Goal: Book appointment/travel/reservation

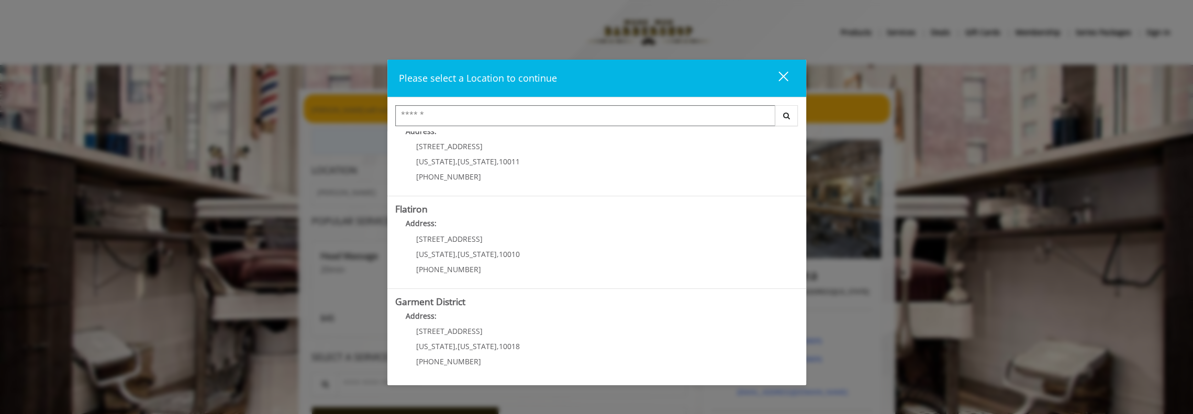
scroll to position [52, 0]
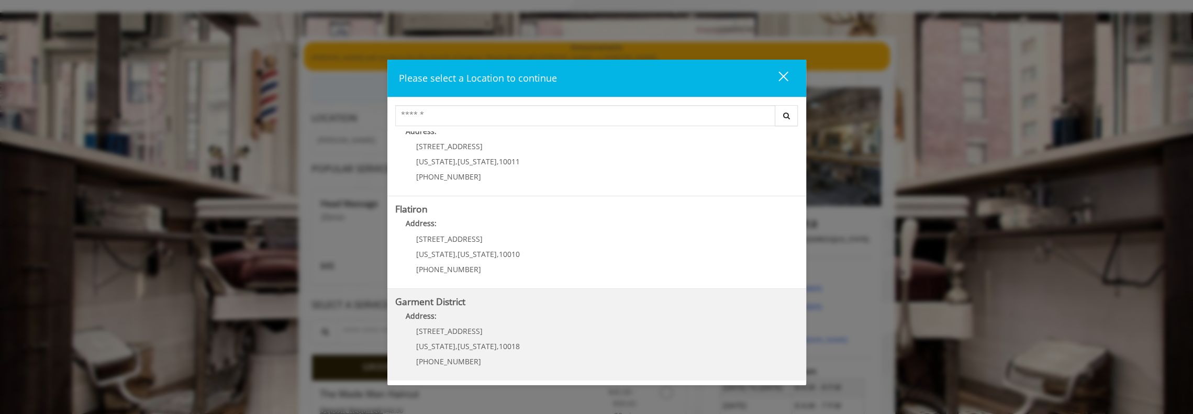
click at [573, 327] on District "Garment District Address: [STREET_ADDRESS][US_STATE][US_STATE] (212) 997-4247" at bounding box center [596, 335] width 403 height 76
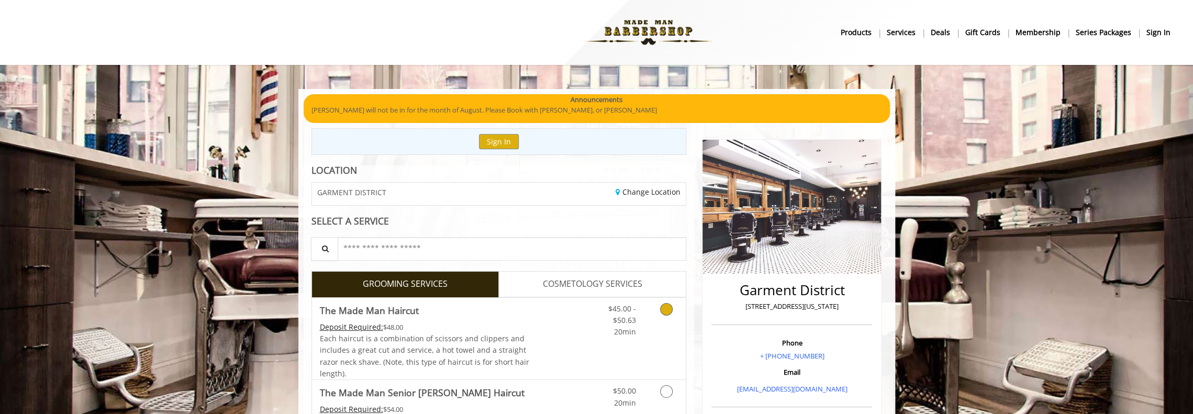
click at [669, 309] on icon "Grooming services" at bounding box center [666, 309] width 13 height 13
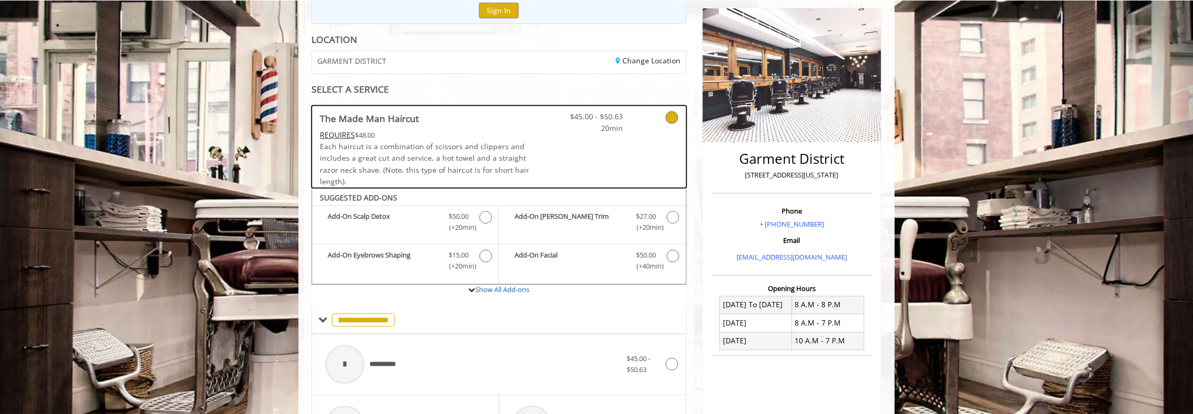
scroll to position [57, 0]
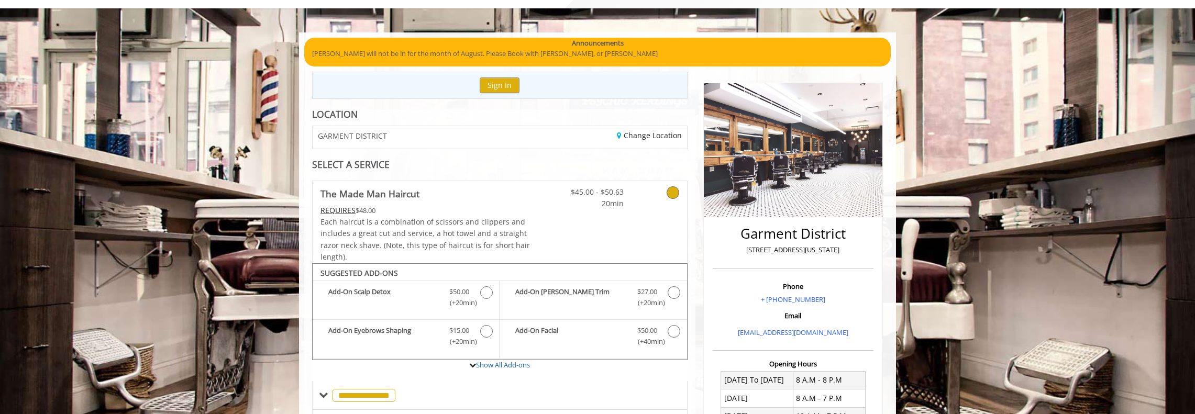
click at [672, 183] on link at bounding box center [659, 195] width 40 height 29
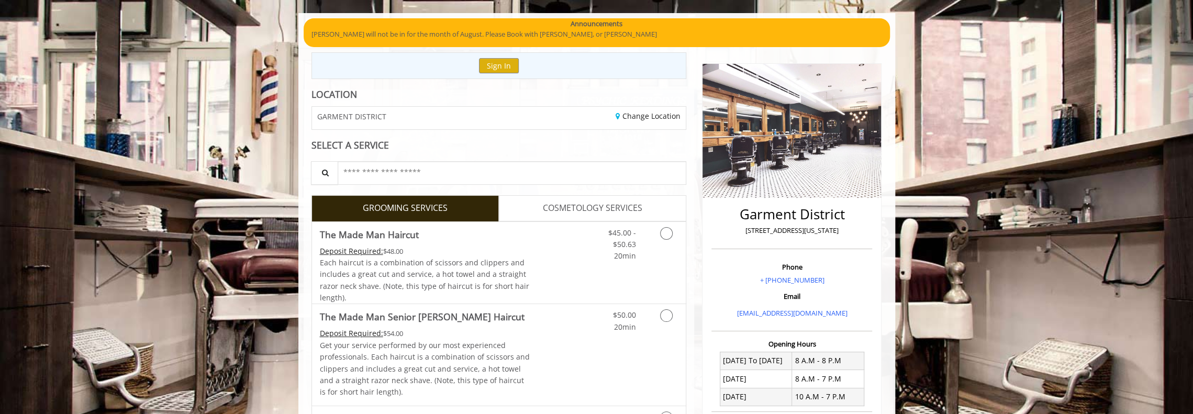
scroll to position [72, 0]
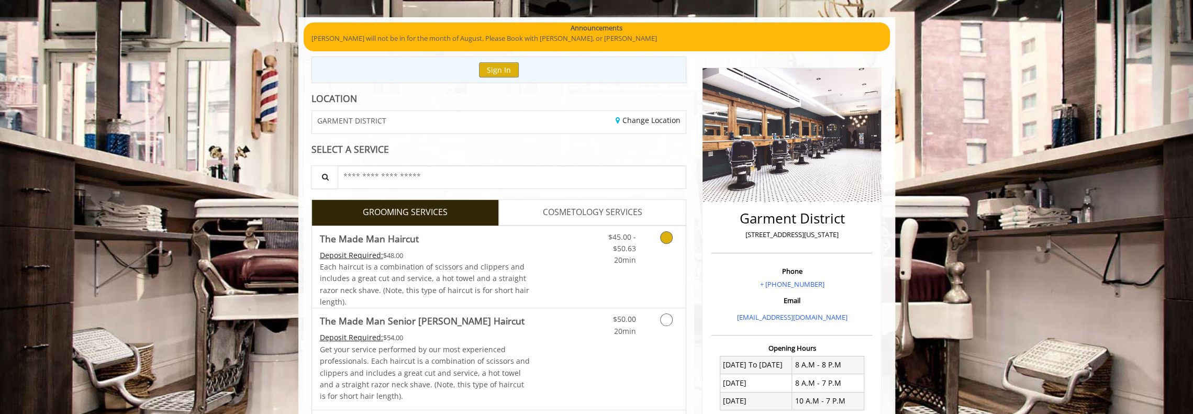
click at [581, 282] on link "Discounted Price" at bounding box center [561, 267] width 62 height 82
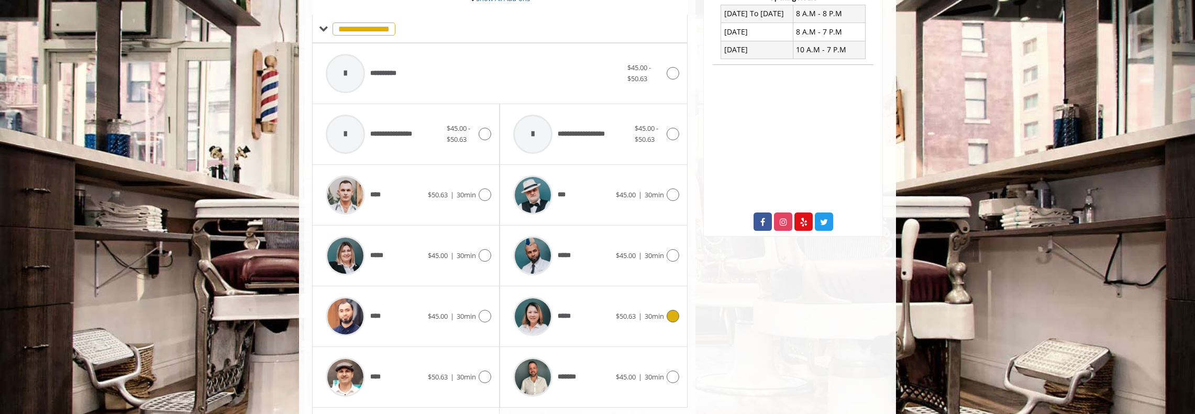
scroll to position [475, 0]
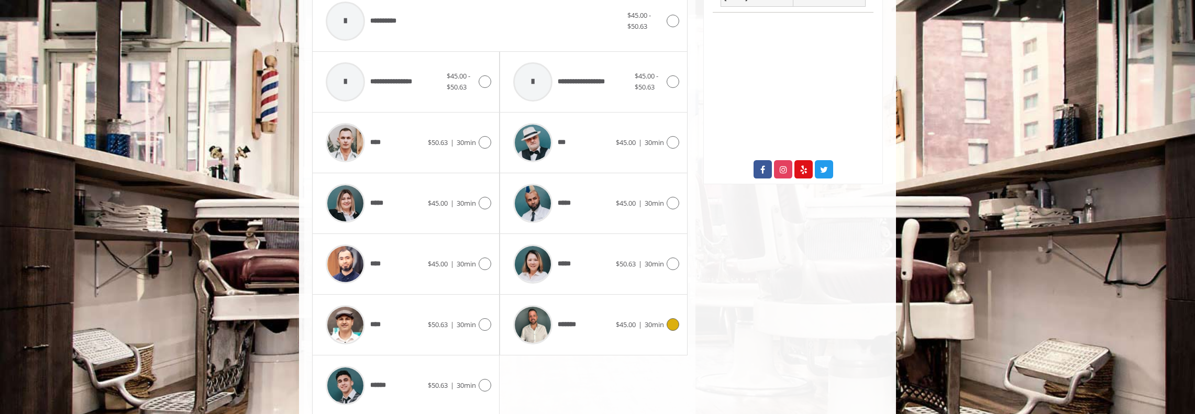
click at [673, 326] on icon at bounding box center [672, 324] width 13 height 13
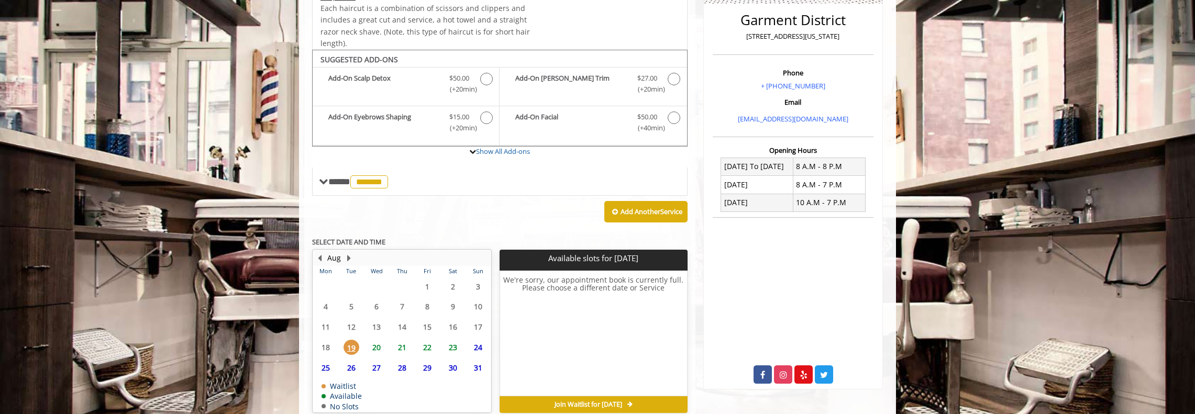
scroll to position [318, 0]
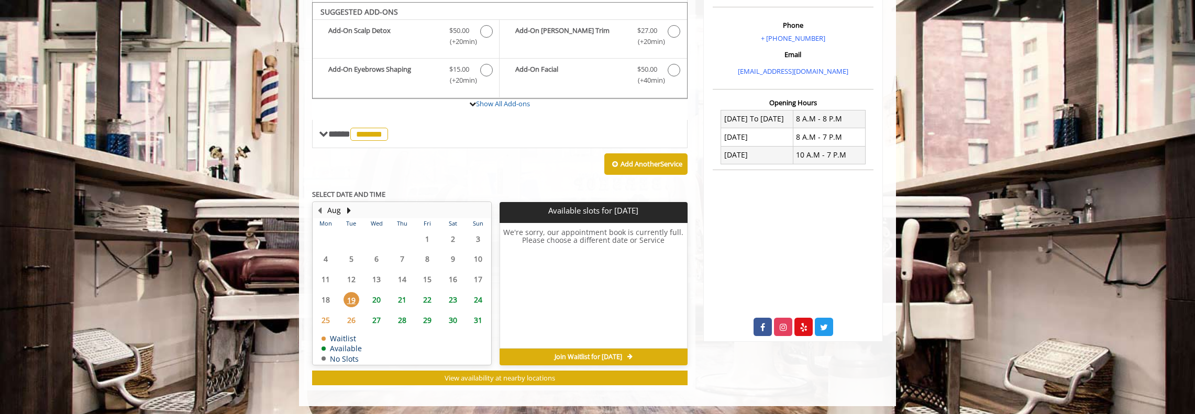
click at [580, 353] on span "Join Waitlist for Tue, Aug 19 2025" at bounding box center [588, 357] width 68 height 8
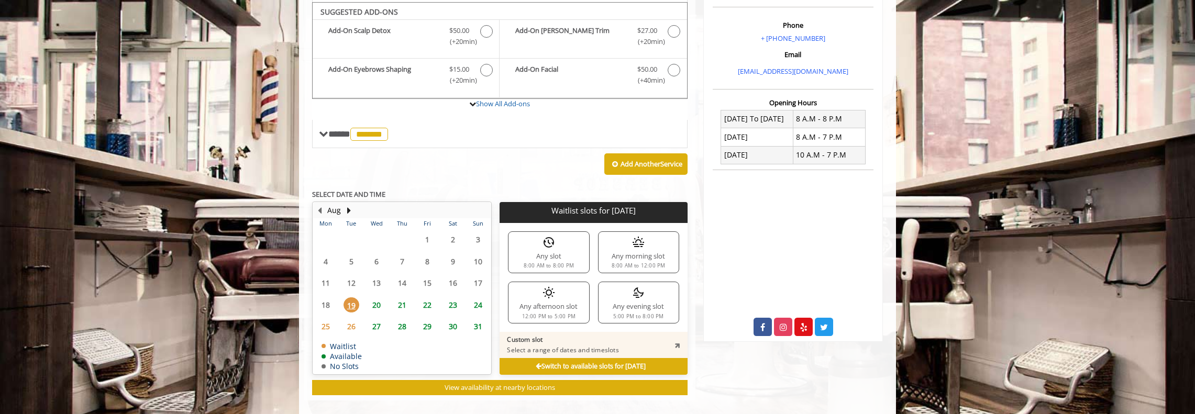
click at [649, 252] on div "Any morning slot 8:00 AM to 12:00 PM" at bounding box center [638, 252] width 81 height 42
click at [645, 365] on b "Switch to available slots for Tue, Aug 19 2025" at bounding box center [591, 366] width 110 height 9
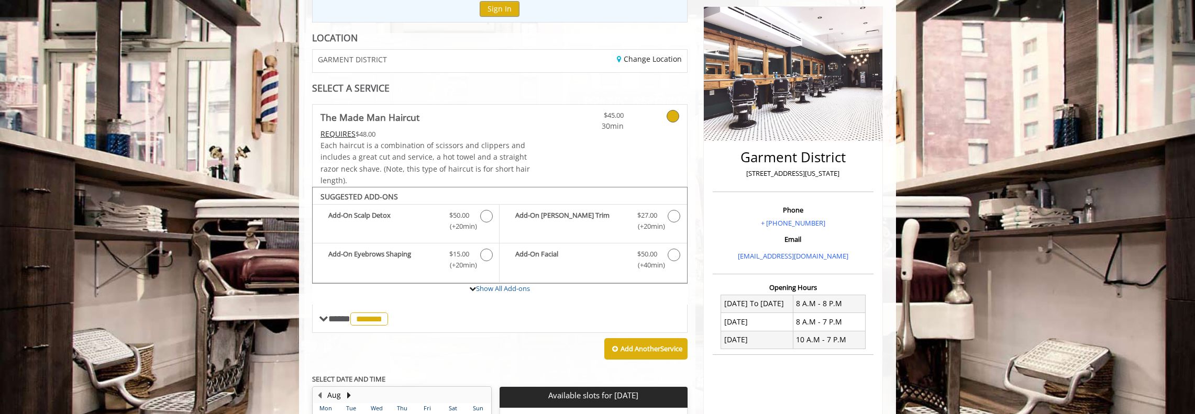
scroll to position [108, 0]
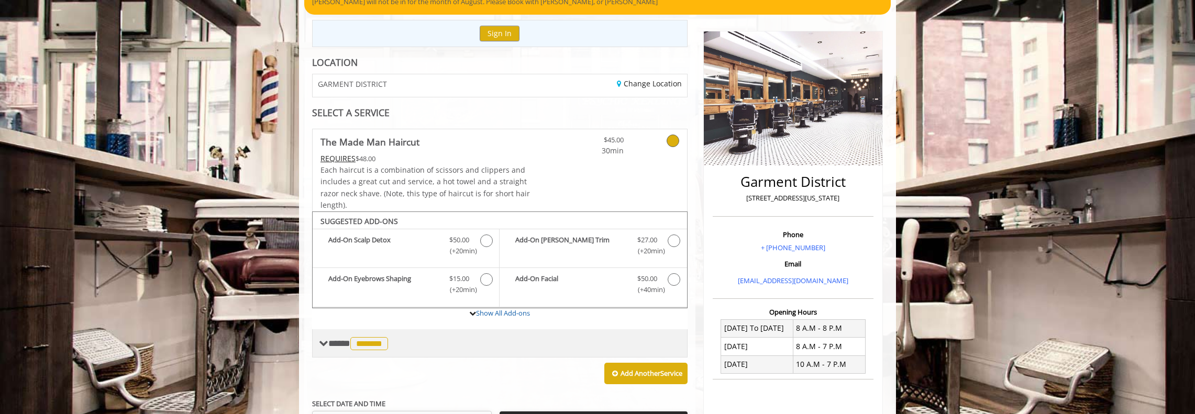
click at [325, 343] on span at bounding box center [323, 343] width 9 height 9
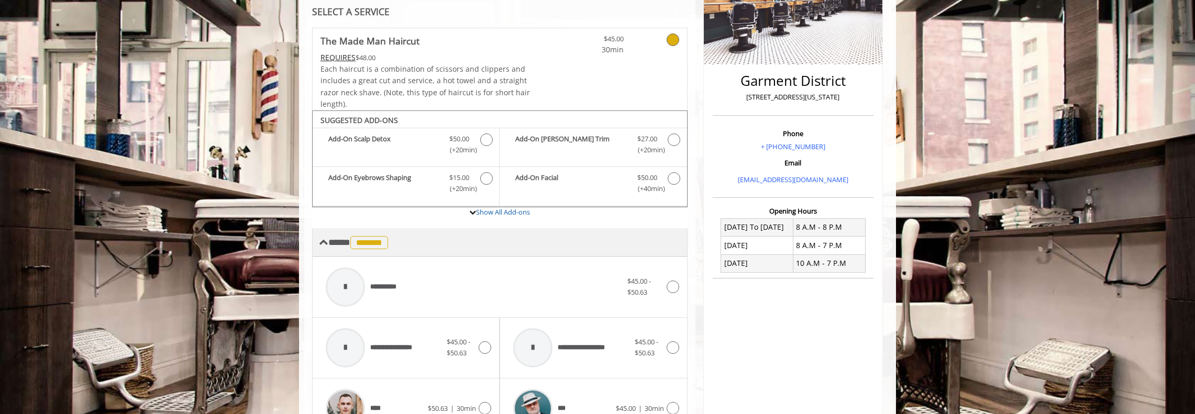
scroll to position [213, 0]
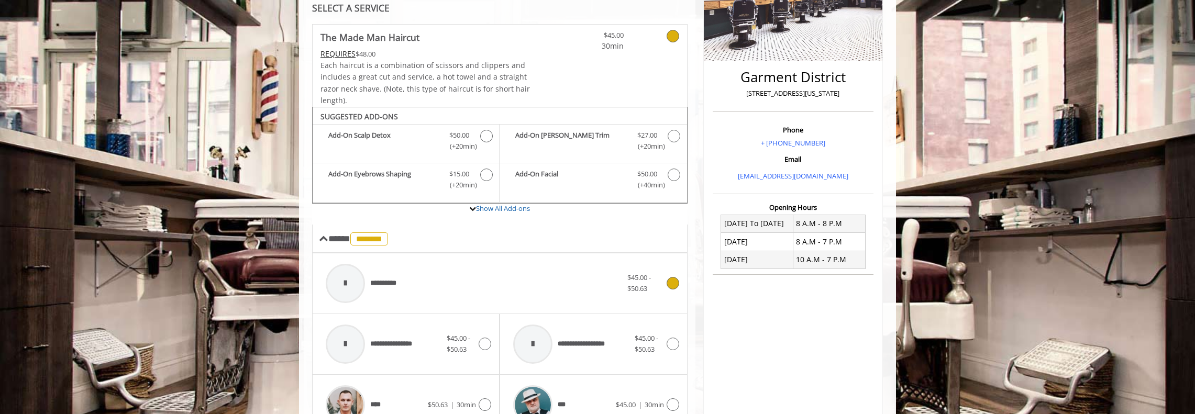
click at [669, 280] on icon at bounding box center [672, 283] width 13 height 13
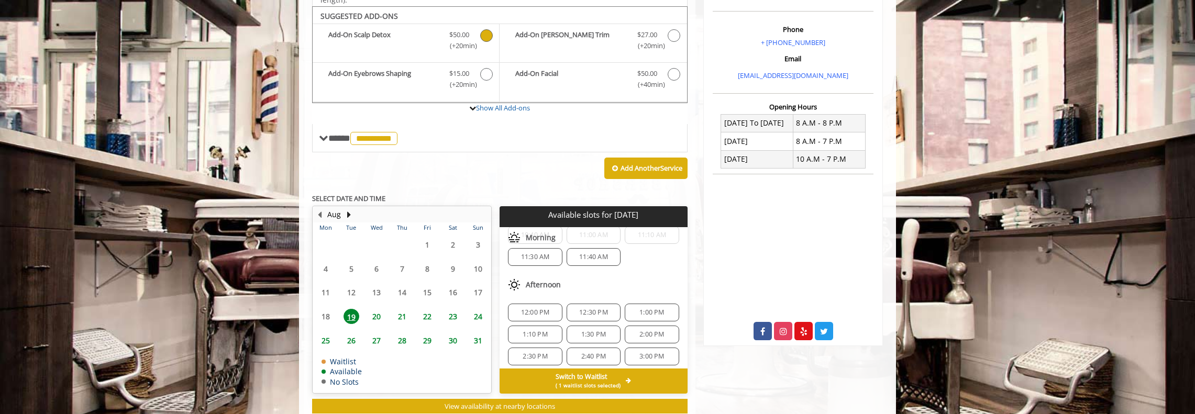
scroll to position [319, 0]
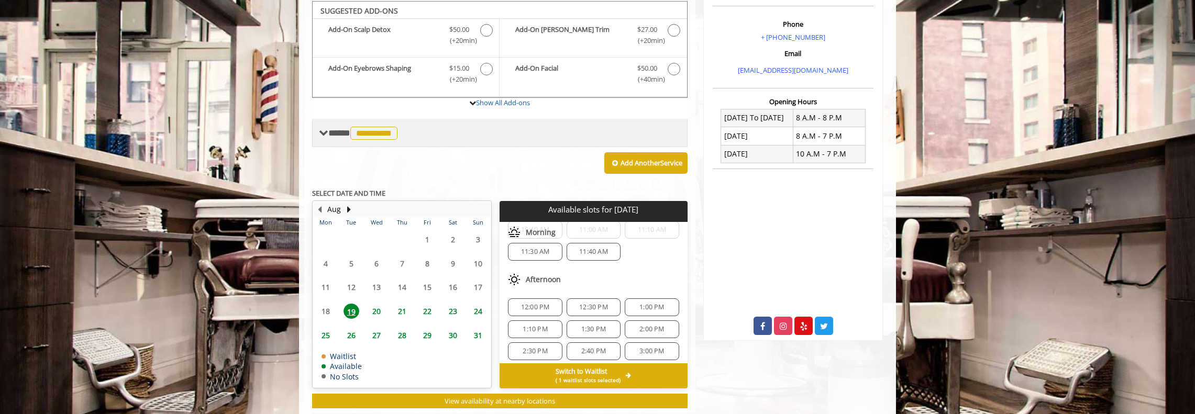
click at [327, 135] on span at bounding box center [323, 132] width 9 height 9
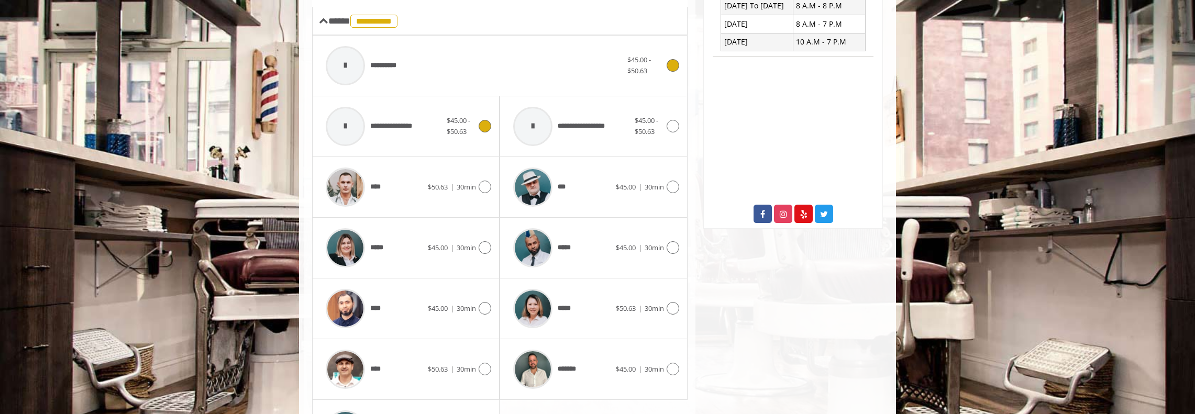
scroll to position [633, 0]
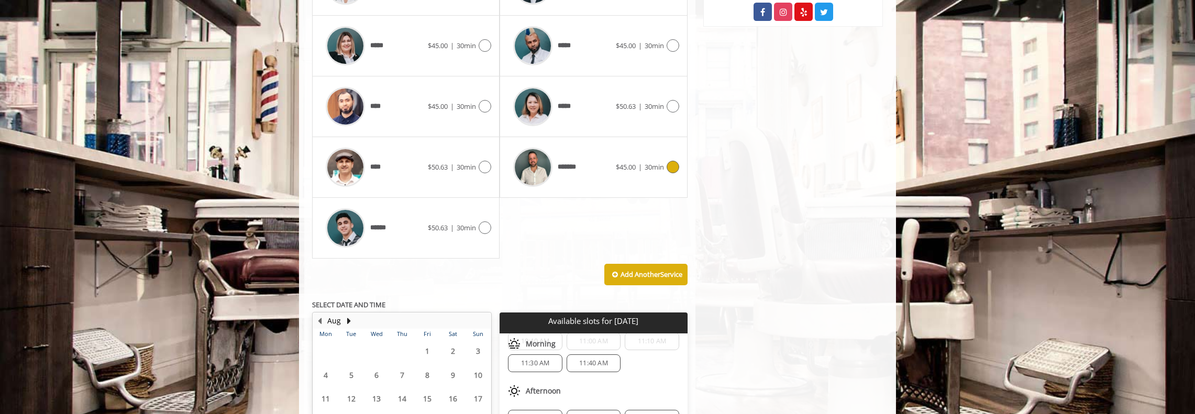
click at [668, 163] on icon at bounding box center [672, 167] width 13 height 13
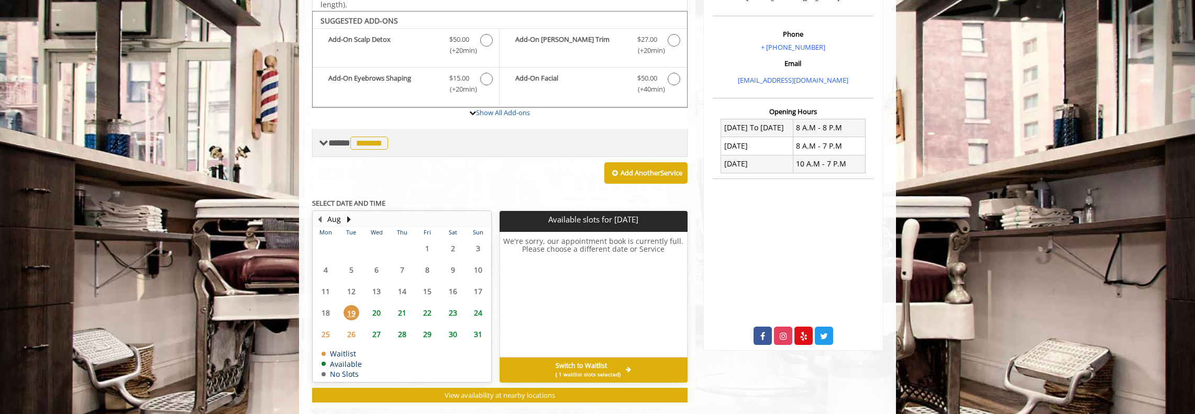
scroll to position [319, 0]
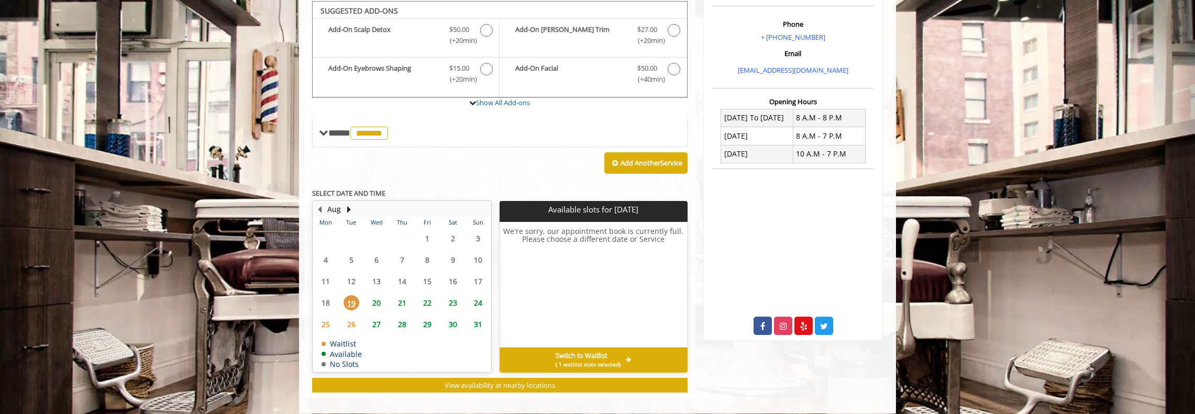
click at [601, 355] on span "Switch to Waitlist" at bounding box center [580, 356] width 51 height 8
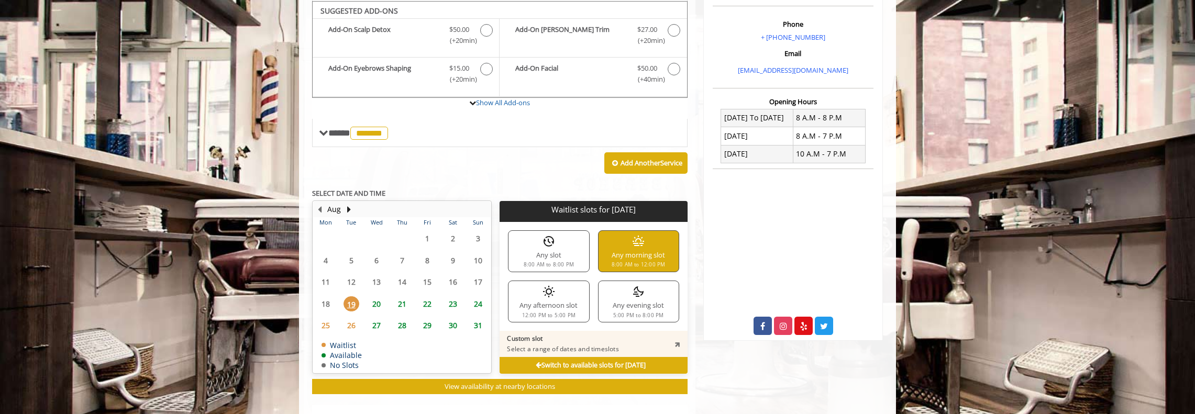
click at [625, 247] on div "Any morning slot 8:00 AM to 12:00 PM" at bounding box center [638, 251] width 81 height 42
click at [633, 254] on div "Any morning slot 8:00 AM to 12:00 PM" at bounding box center [638, 251] width 81 height 42
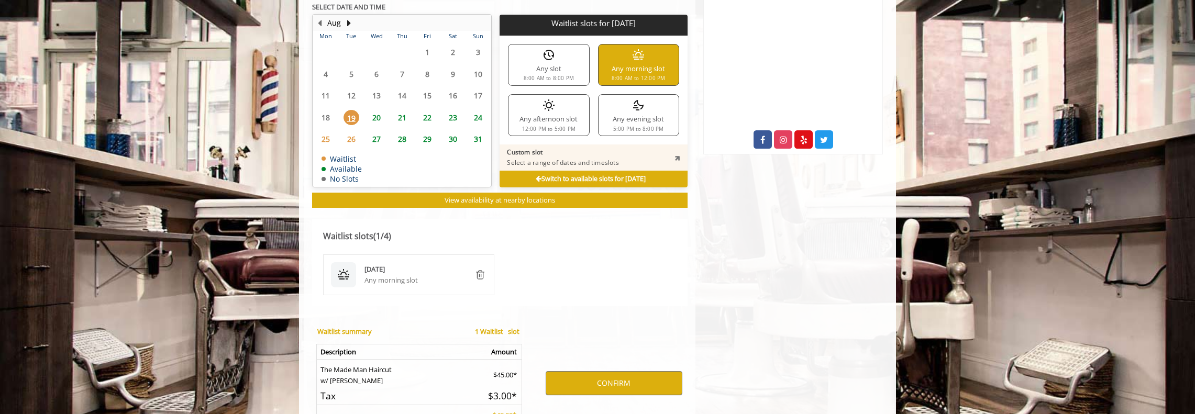
scroll to position [520, 0]
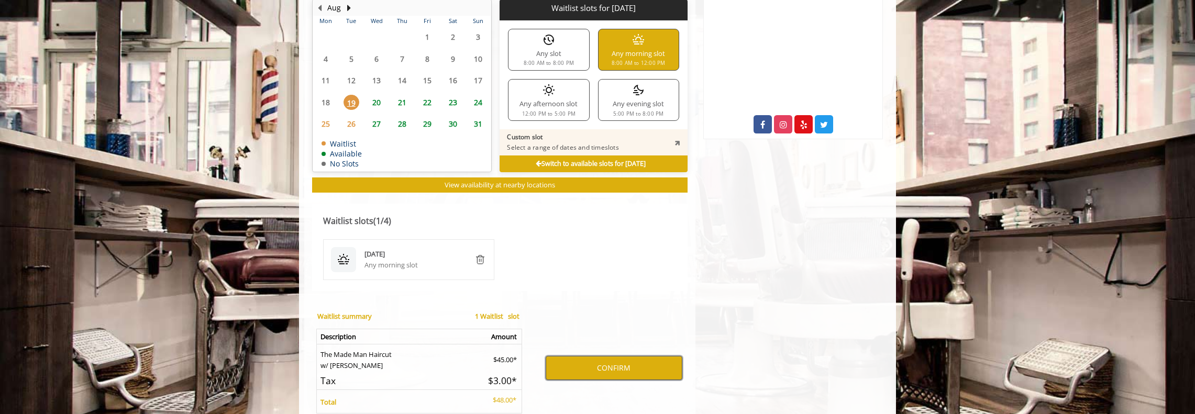
click at [609, 368] on button "CONFIRM" at bounding box center [614, 368] width 137 height 24
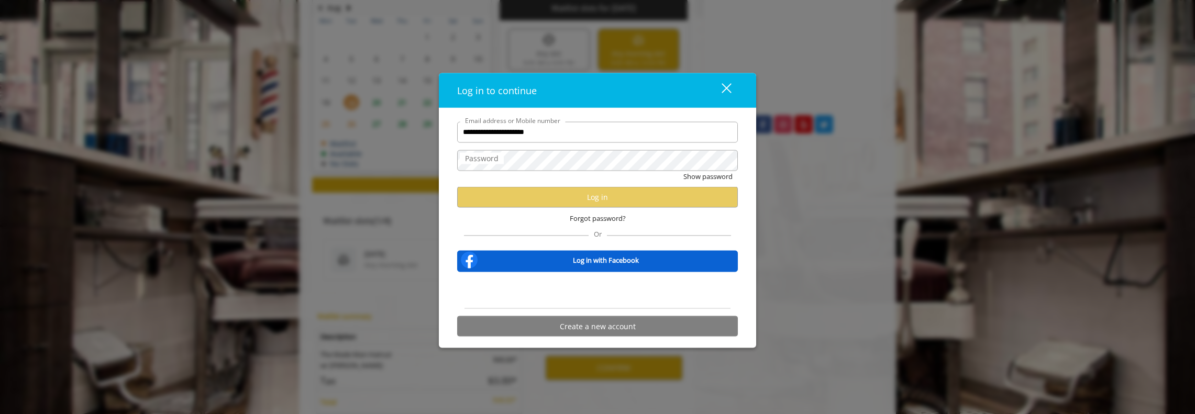
type input "**********"
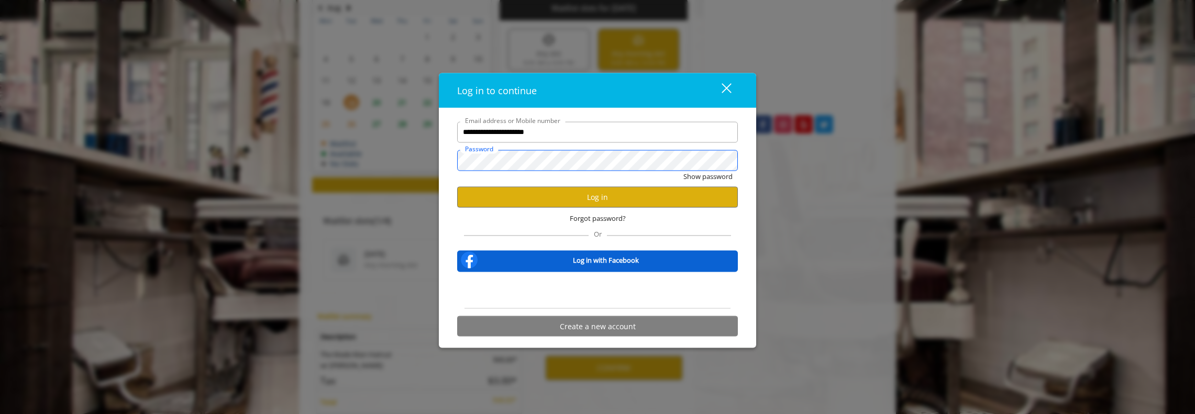
click at [683, 171] on button "Show password" at bounding box center [707, 176] width 49 height 11
click at [573, 198] on button "Log in" at bounding box center [597, 197] width 281 height 20
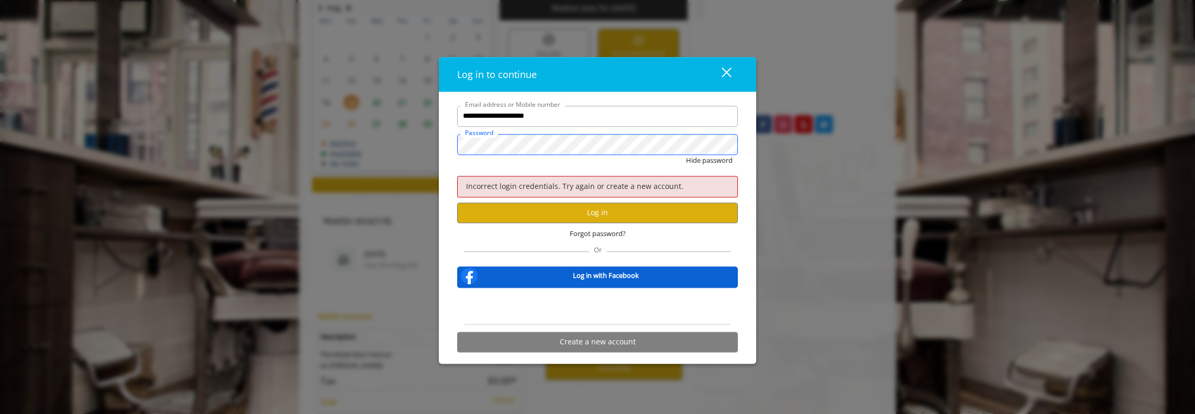
click at [686, 155] on button "Hide password" at bounding box center [709, 160] width 47 height 11
click at [609, 218] on button "Log in" at bounding box center [597, 213] width 281 height 20
click at [608, 236] on span "Forgot password?" at bounding box center [598, 233] width 56 height 11
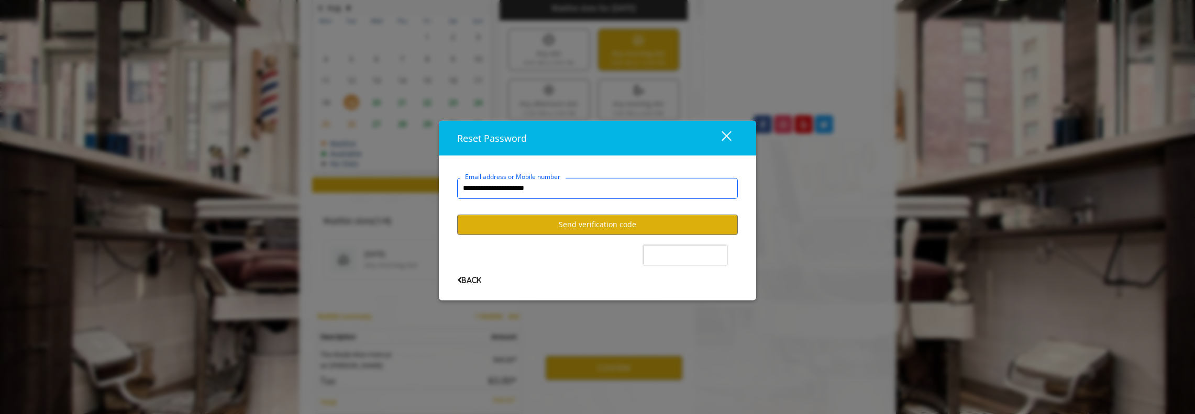
type input "**********"
click at [608, 227] on button "Send verification code" at bounding box center [597, 225] width 281 height 20
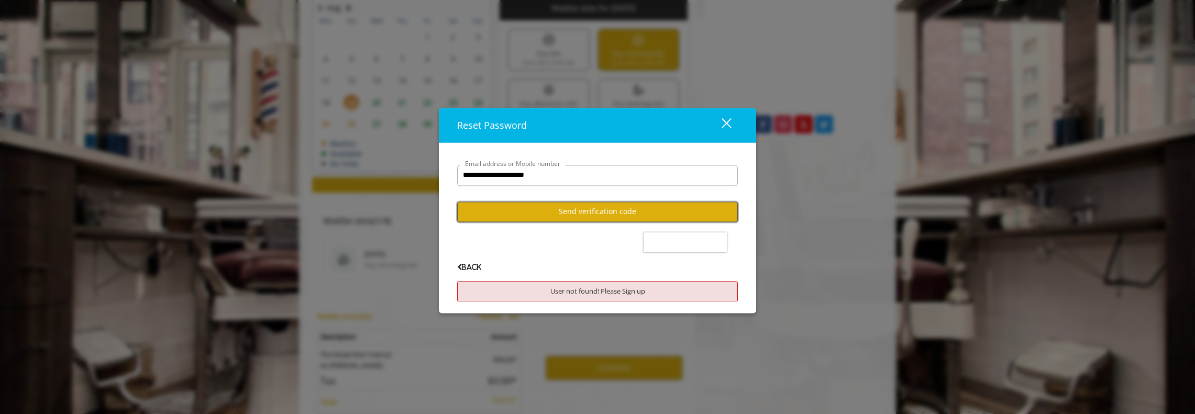
click at [586, 211] on button "Send verification code" at bounding box center [597, 212] width 281 height 20
click at [467, 265] on span "Back" at bounding box center [469, 267] width 24 height 7
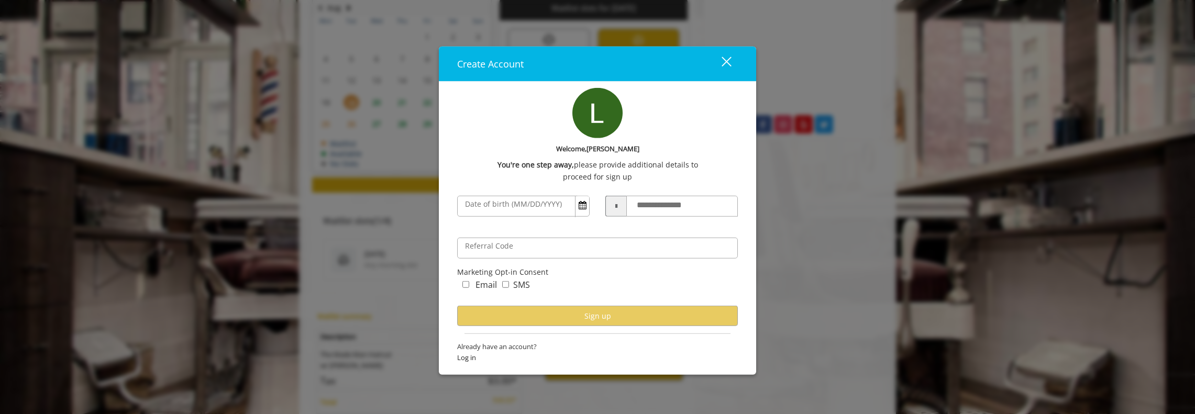
scroll to position [573, 0]
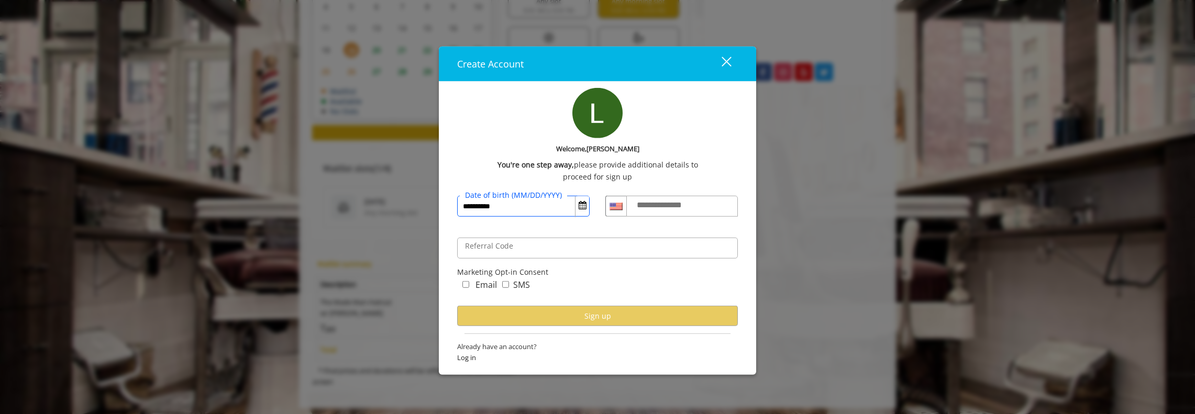
type input "**********"
click at [710, 208] on input "**********" at bounding box center [682, 206] width 112 height 21
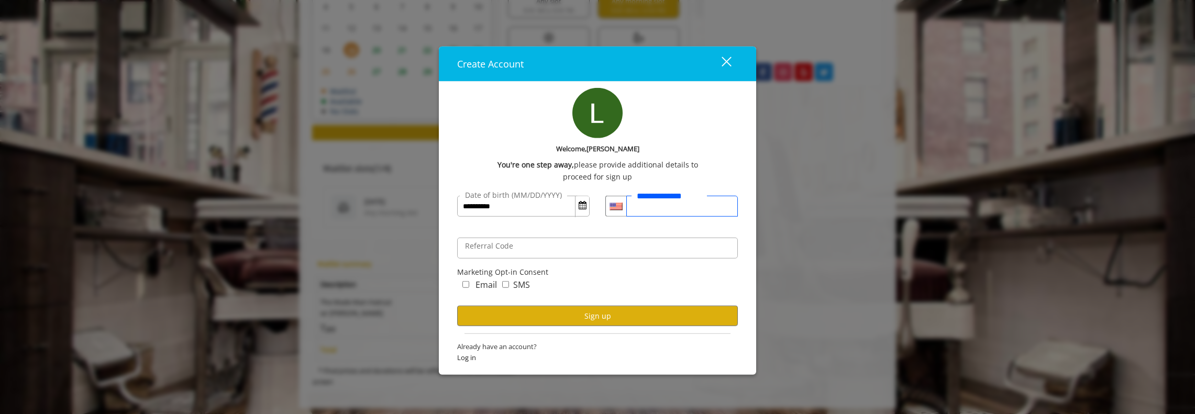
type input "**********"
click at [605, 254] on input "Referral Code" at bounding box center [597, 248] width 281 height 21
click at [595, 312] on button "Sign up" at bounding box center [597, 316] width 281 height 20
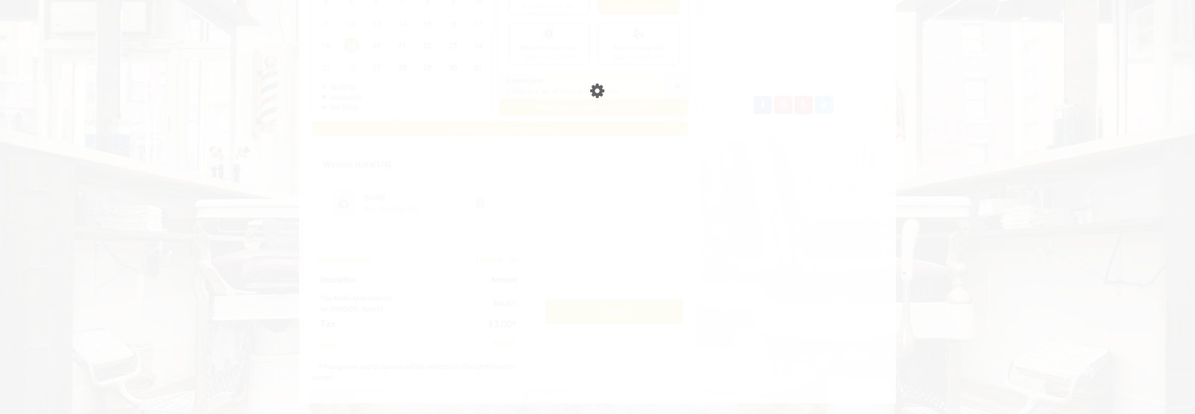
scroll to position [536, 0]
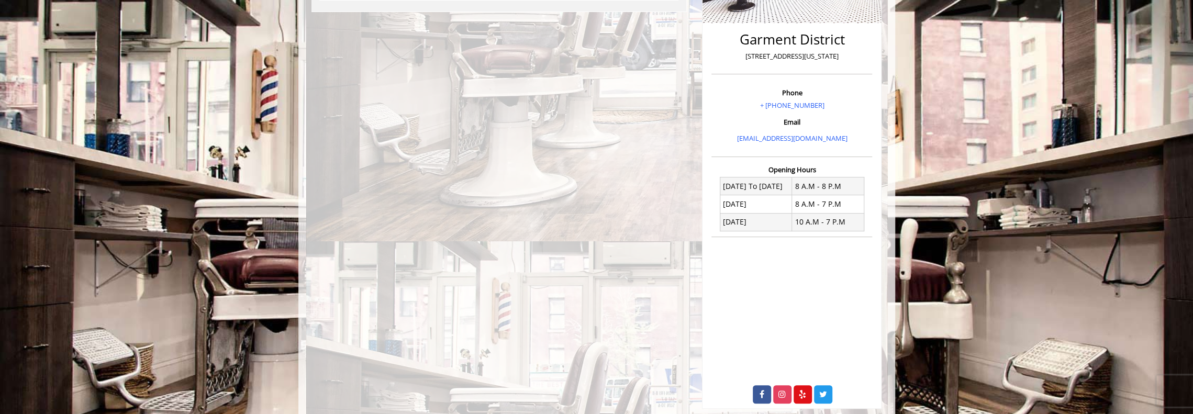
scroll to position [237, 0]
